Goal: Information Seeking & Learning: Understand process/instructions

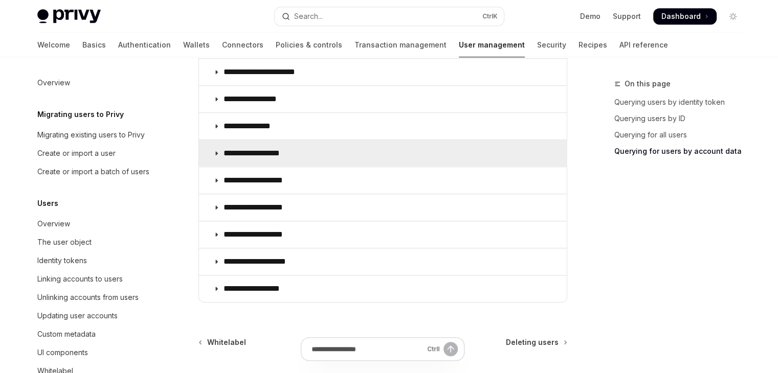
scroll to position [218, 0]
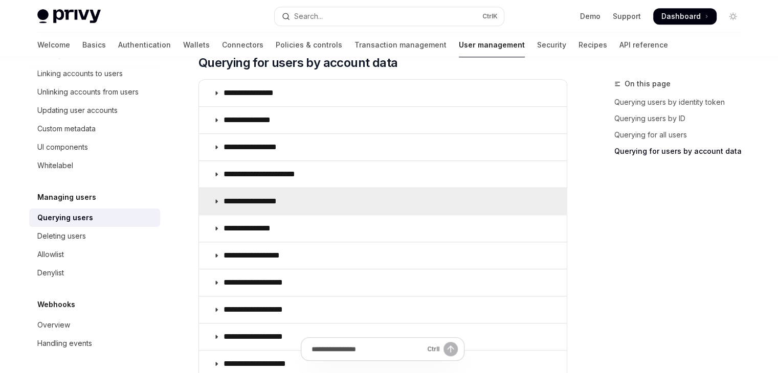
click at [370, 200] on summary "**********" at bounding box center [383, 201] width 368 height 27
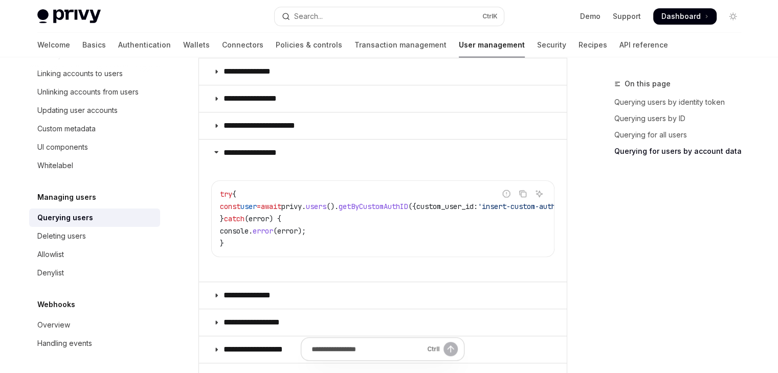
scroll to position [767, 0]
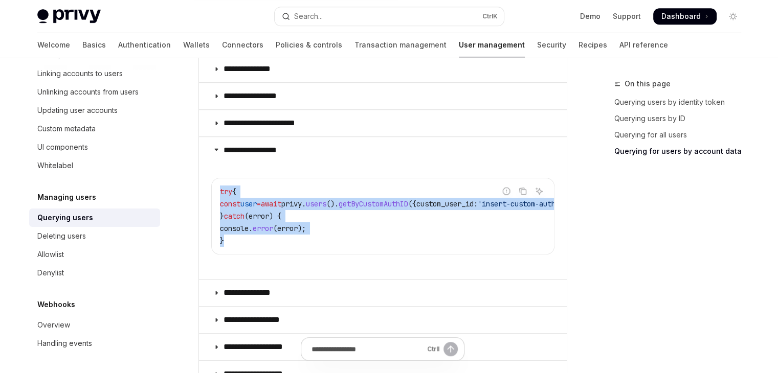
drag, startPoint x: 254, startPoint y: 239, endPoint x: 209, endPoint y: 189, distance: 67.4
click at [209, 189] on details "**********" at bounding box center [383, 208] width 368 height 143
click at [297, 224] on span "error" at bounding box center [287, 228] width 20 height 9
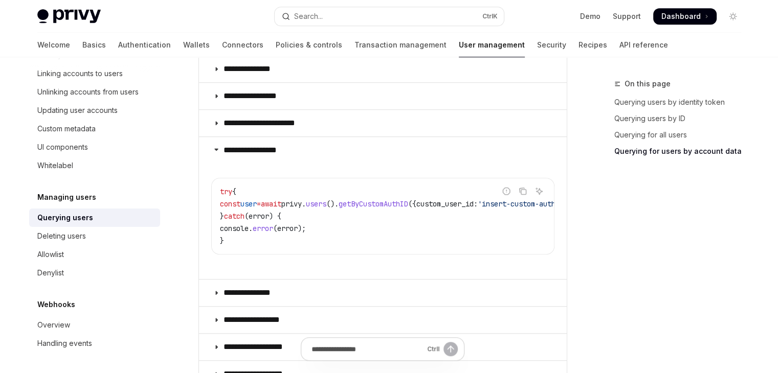
click at [295, 226] on span "error" at bounding box center [287, 228] width 20 height 9
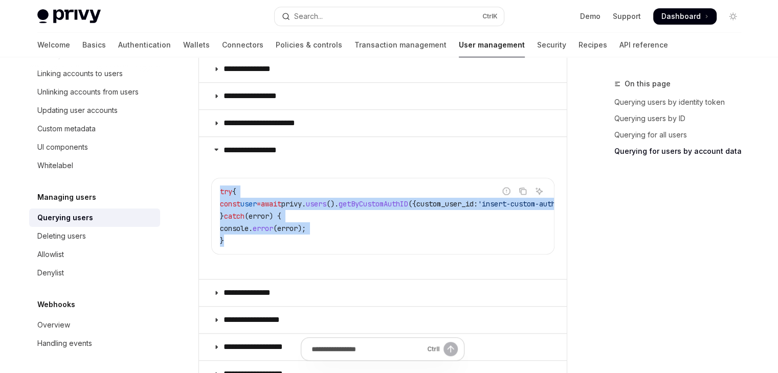
drag, startPoint x: 261, startPoint y: 236, endPoint x: 213, endPoint y: 183, distance: 71.7
click at [213, 183] on div "try { const user = await privy . users (). getByCustomAuthID ({ custom_user_id:…" at bounding box center [383, 216] width 342 height 76
click at [342, 225] on code "try { const user = await privy . users (). getByCustomAuthID ({ custom_user_id:…" at bounding box center [414, 216] width 389 height 61
click at [224, 217] on span "}" at bounding box center [222, 216] width 4 height 9
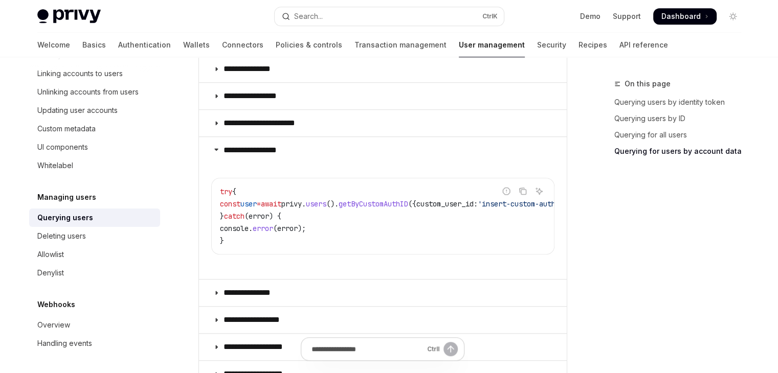
click at [224, 207] on code "try { const user = await privy . users (). getByCustomAuthID ({ custom_user_id:…" at bounding box center [414, 216] width 389 height 61
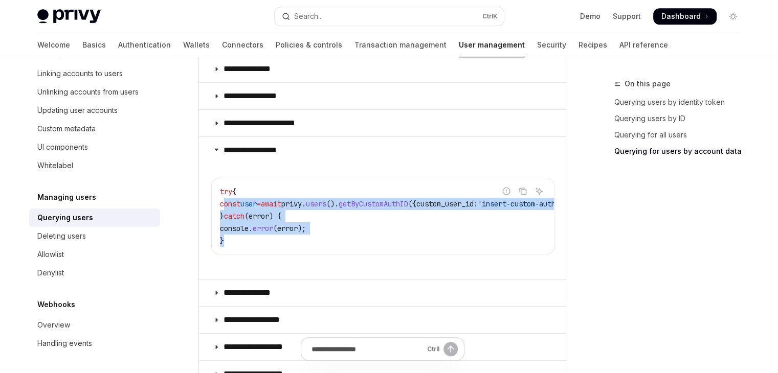
drag, startPoint x: 222, startPoint y: 197, endPoint x: 224, endPoint y: 259, distance: 62.4
click at [224, 259] on children "Report incorrect code Copy Ask AI try { const user = await privy . users (). ge…" at bounding box center [382, 219] width 343 height 103
click at [249, 238] on code "try { const user = await privy . users (). getByCustomAuthID ({ custom_user_id:…" at bounding box center [414, 216] width 389 height 61
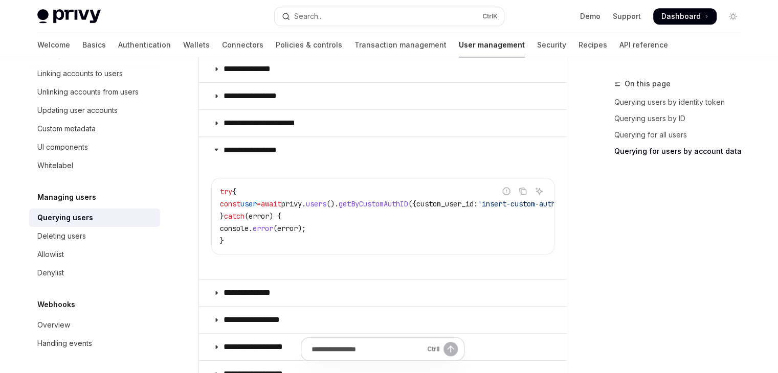
click at [251, 238] on code "try { const user = await privy . users (). getByCustomAuthID ({ custom_user_id:…" at bounding box center [414, 216] width 389 height 61
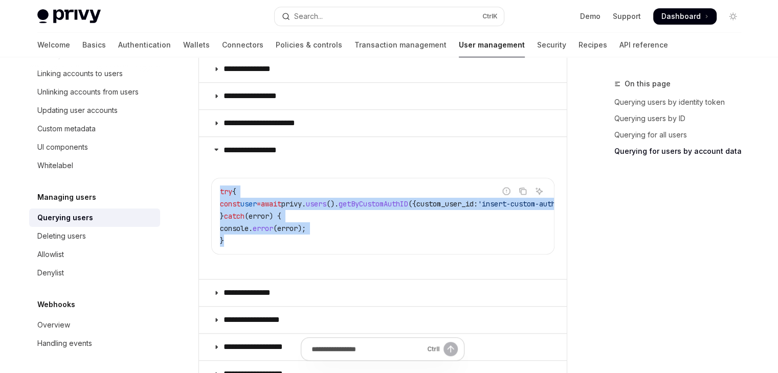
drag, startPoint x: 260, startPoint y: 240, endPoint x: 205, endPoint y: 189, distance: 76.0
click at [205, 189] on details "**********" at bounding box center [383, 208] width 368 height 143
click at [235, 199] on span "const" at bounding box center [230, 203] width 20 height 9
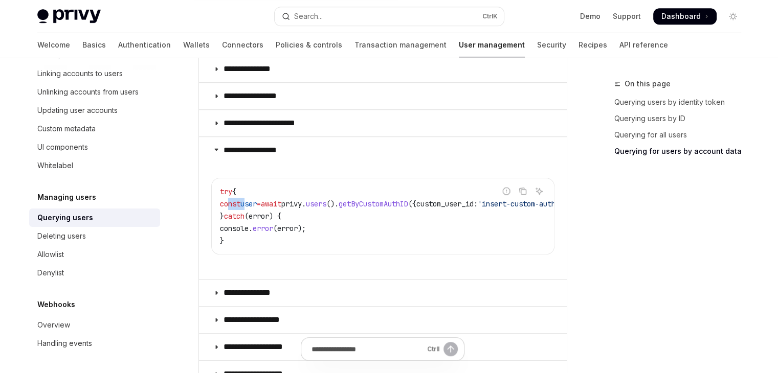
click at [235, 199] on span "const" at bounding box center [230, 203] width 20 height 9
click at [236, 189] on span "{" at bounding box center [234, 191] width 4 height 9
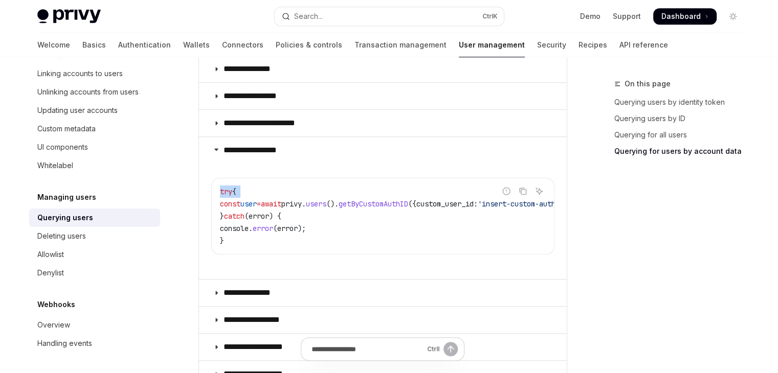
click at [236, 189] on span "{" at bounding box center [234, 191] width 4 height 9
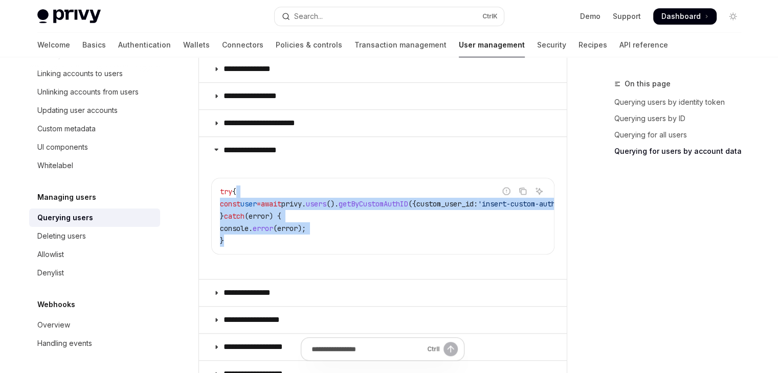
drag, startPoint x: 246, startPoint y: 189, endPoint x: 241, endPoint y: 242, distance: 53.0
click at [241, 242] on code "try { const user = await privy . users (). getByCustomAuthID ({ custom_user_id:…" at bounding box center [414, 216] width 389 height 61
click at [263, 232] on code "try { const user = await privy . users (). getByCustomAuthID ({ custom_user_id:…" at bounding box center [414, 216] width 389 height 61
drag, startPoint x: 280, startPoint y: 236, endPoint x: 208, endPoint y: 187, distance: 87.2
click at [208, 187] on details "**********" at bounding box center [383, 208] width 368 height 143
